Goal: Transaction & Acquisition: Purchase product/service

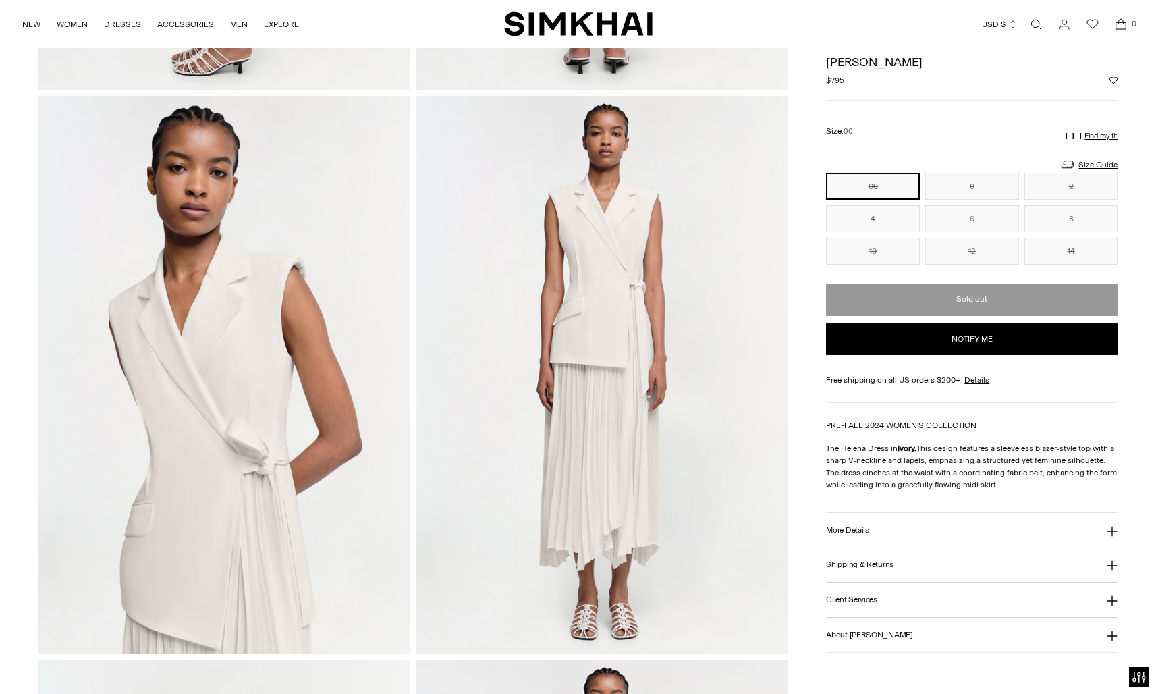
scroll to position [567, 0]
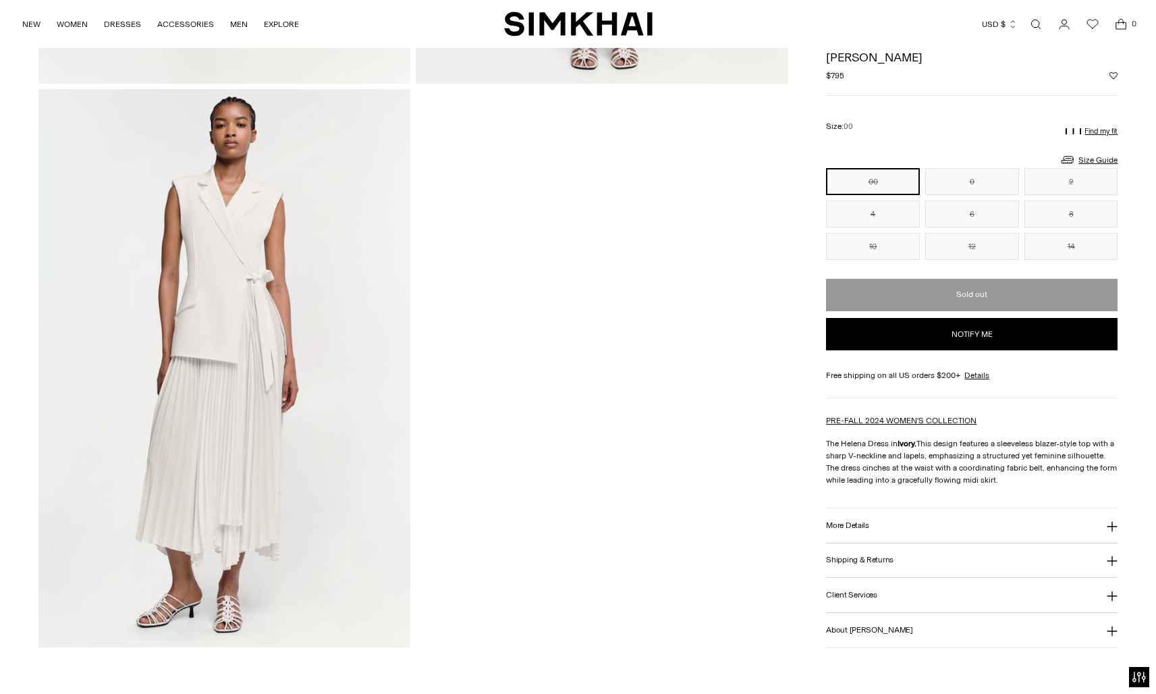
click at [840, 168] on button "00" at bounding box center [873, 181] width 94 height 27
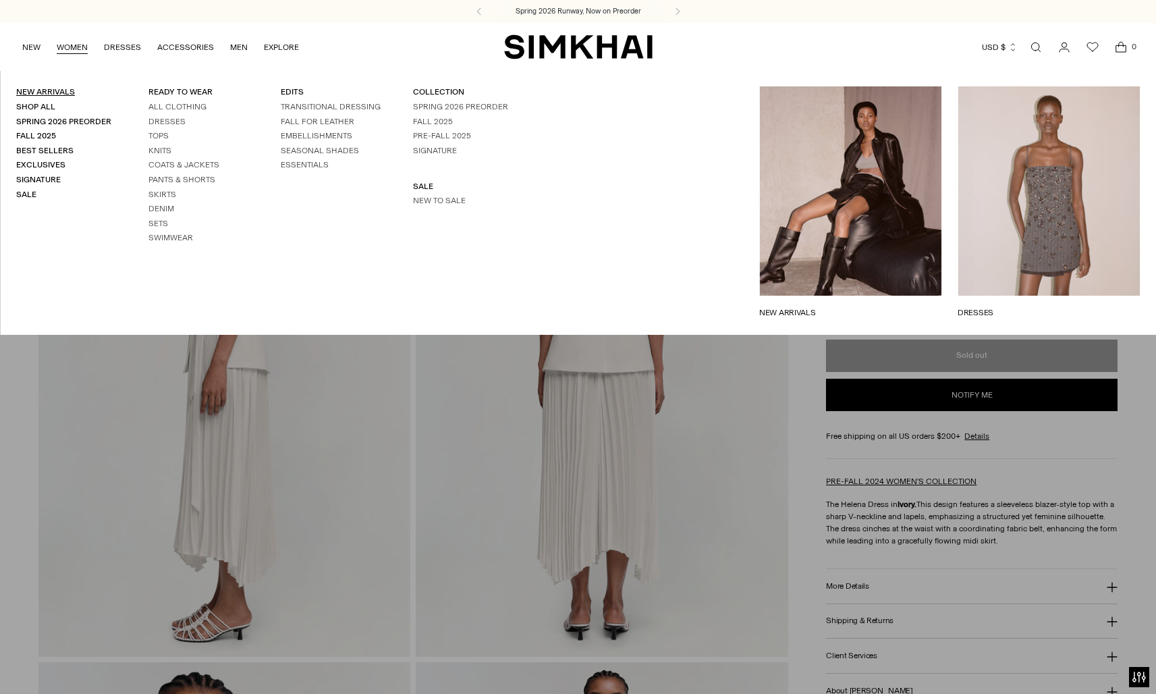
click at [36, 91] on link "New Arrivals" at bounding box center [45, 91] width 59 height 9
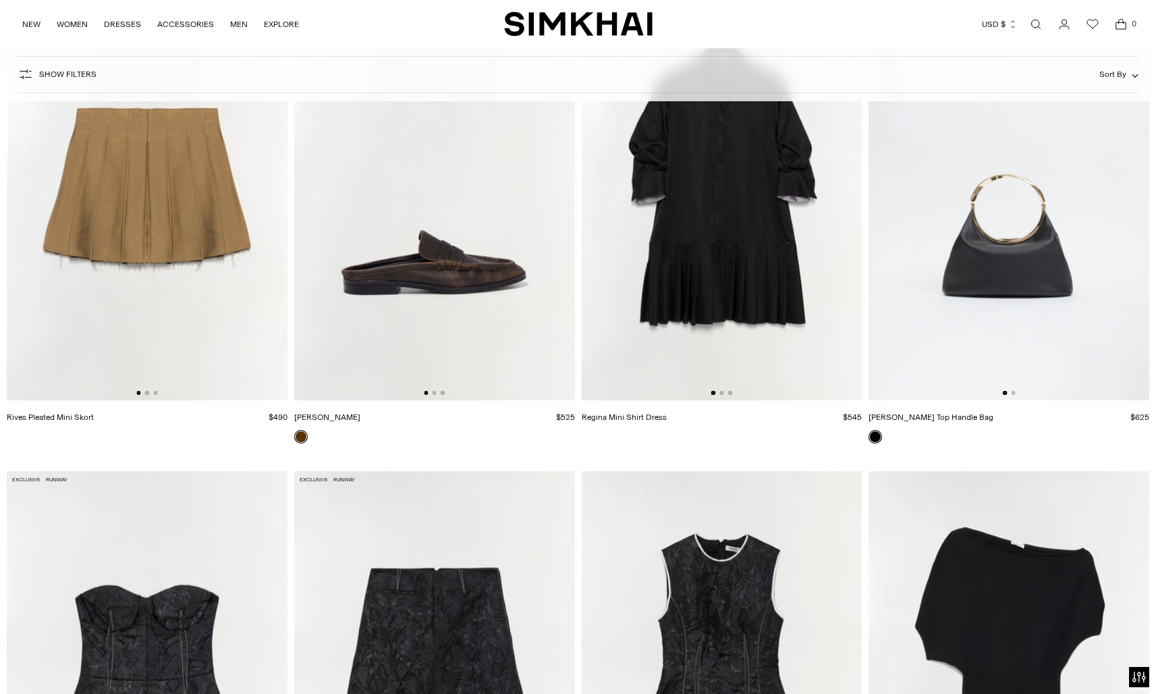
scroll to position [9950, 0]
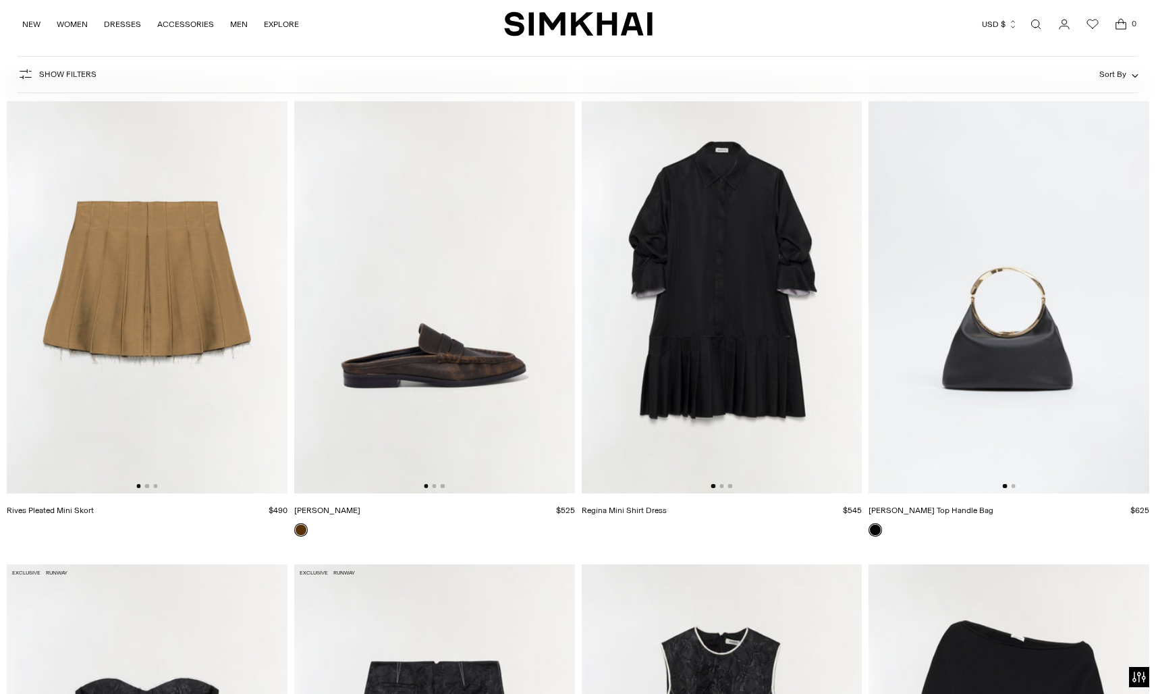
click at [735, 373] on img at bounding box center [722, 282] width 281 height 421
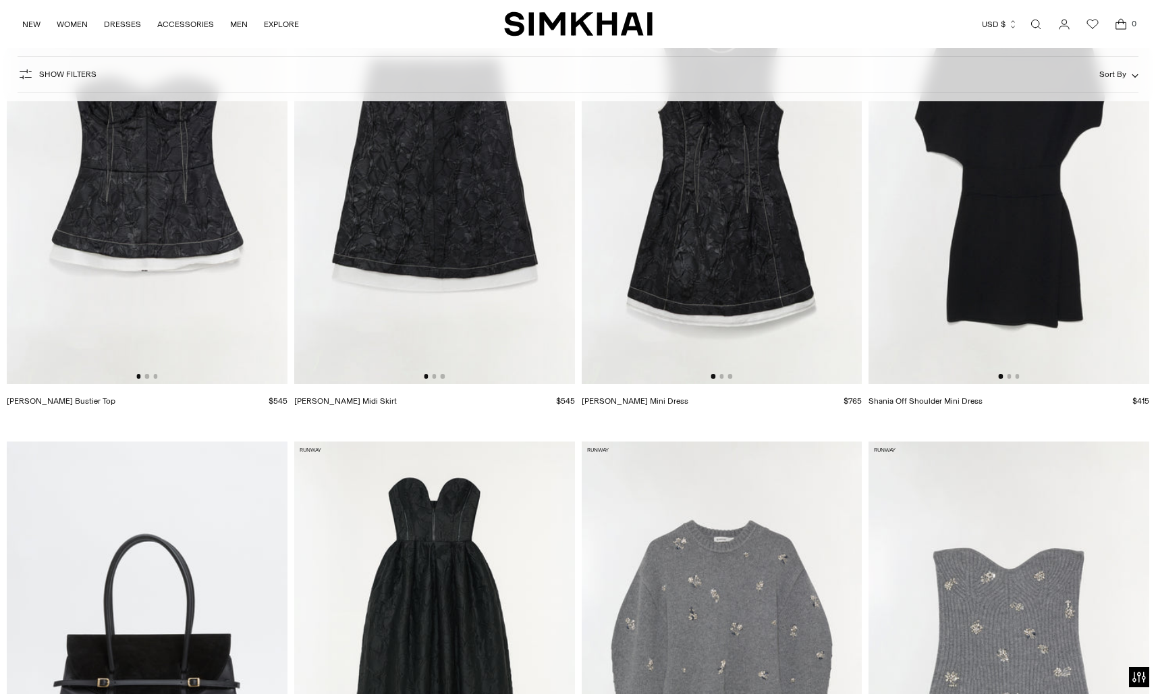
scroll to position [10549, 0]
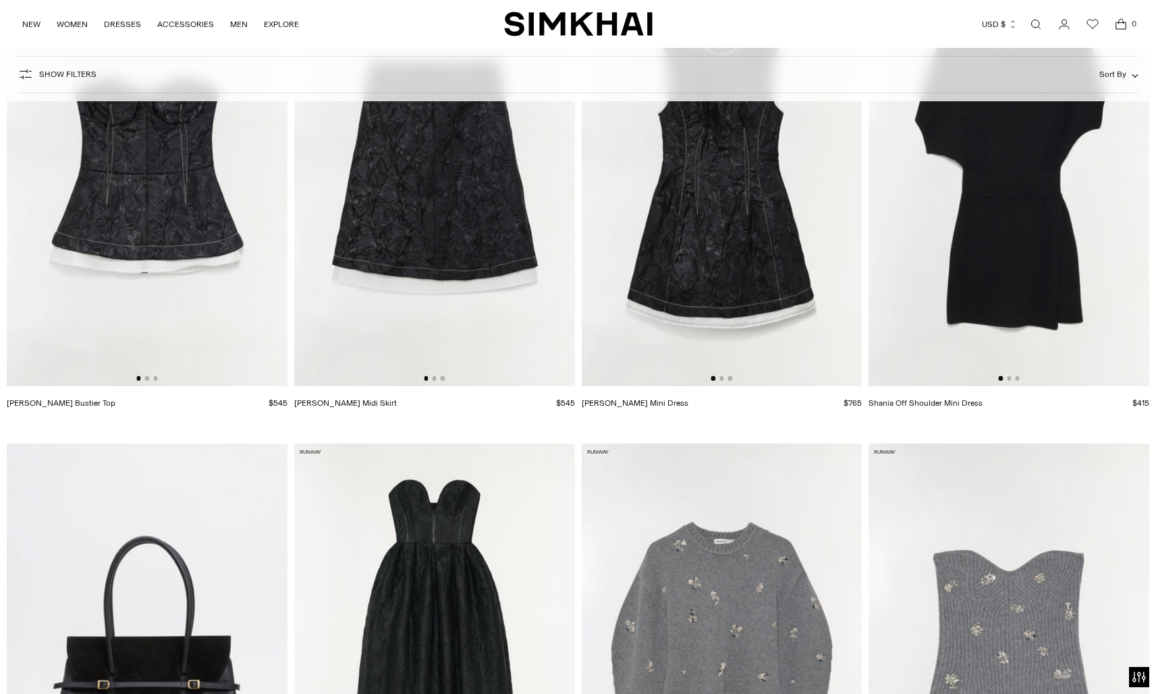
click at [1009, 283] on img at bounding box center [1008, 175] width 281 height 421
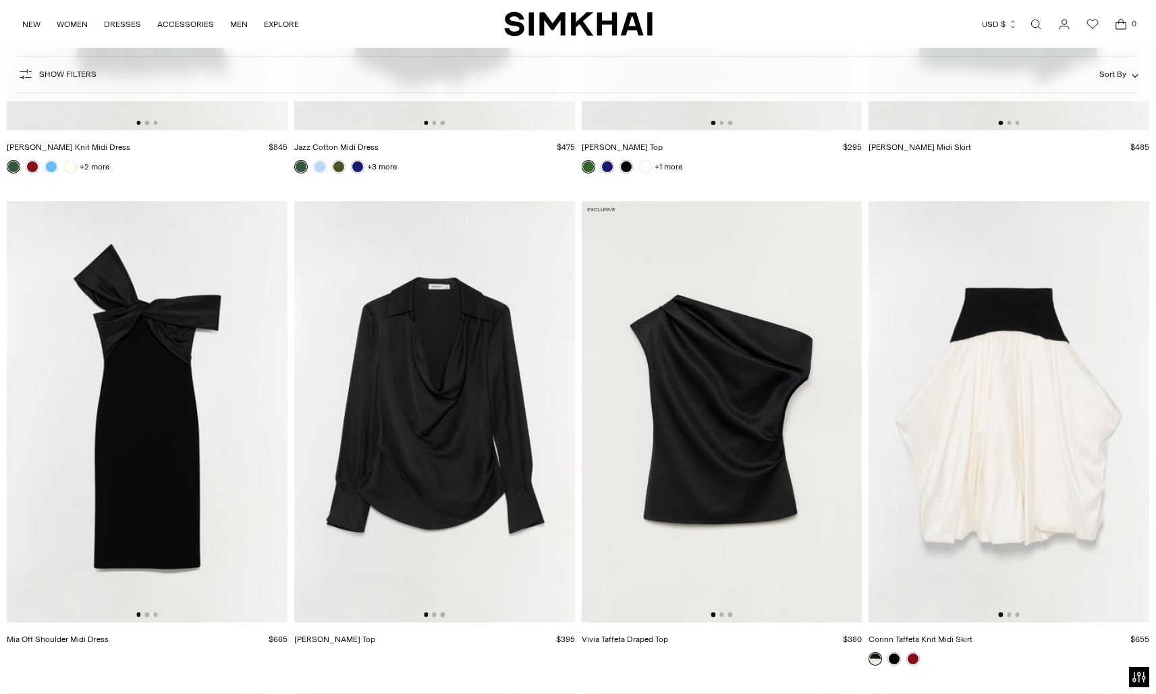
scroll to position [20664, 0]
